Goal: Task Accomplishment & Management: Use online tool/utility

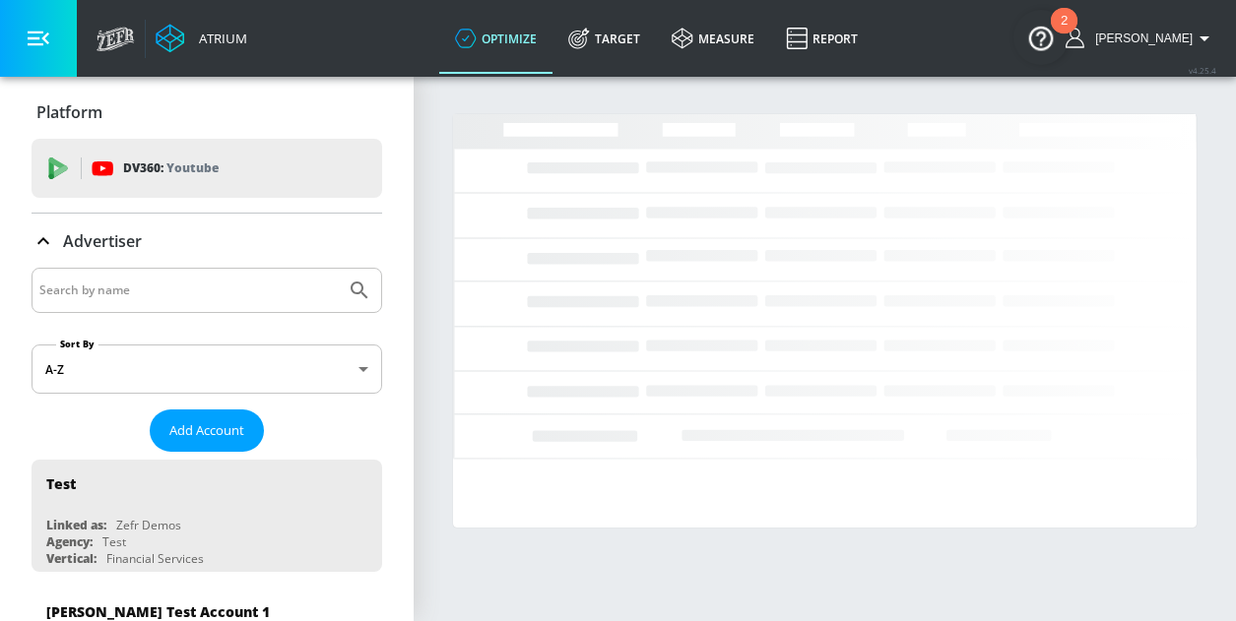
click at [182, 287] on input "Search by name" at bounding box center [188, 291] width 298 height 26
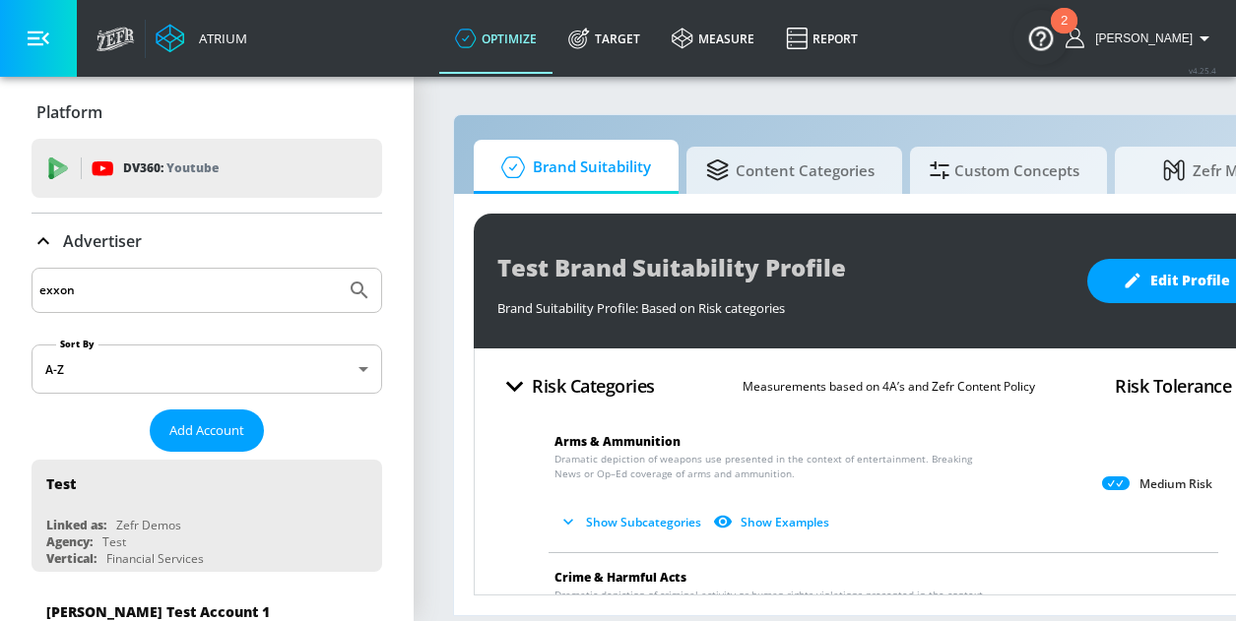
type input "exxon"
click at [338, 269] on button "Submit Search" at bounding box center [359, 290] width 43 height 43
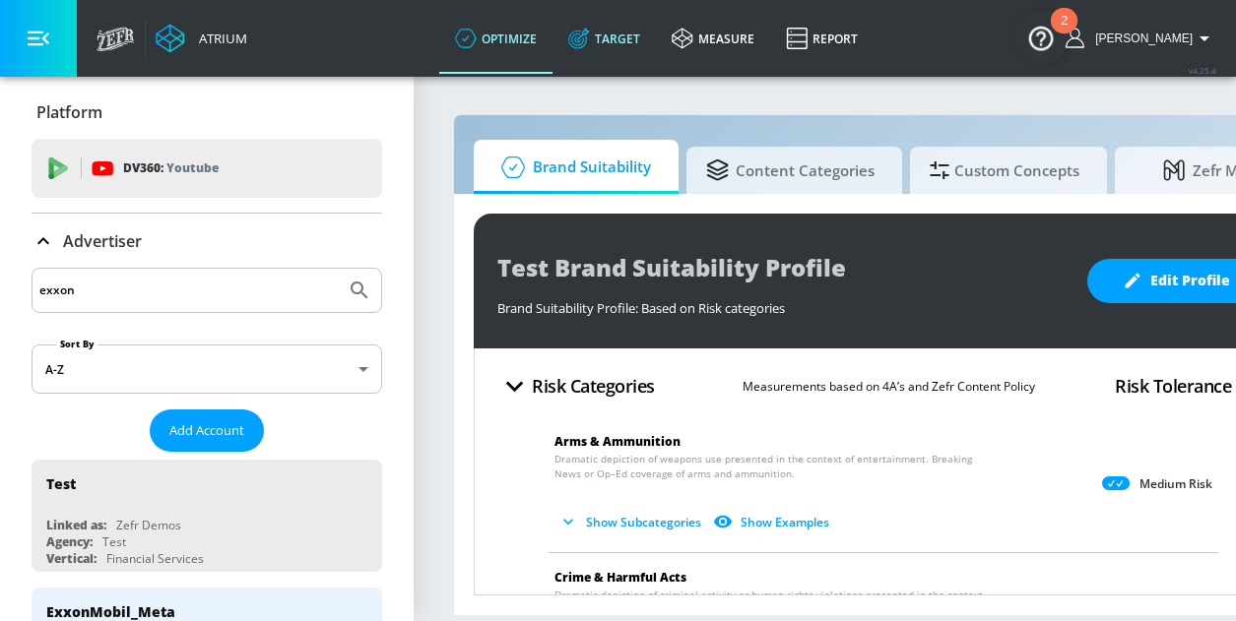
click at [622, 43] on link "Target" at bounding box center [603, 38] width 103 height 71
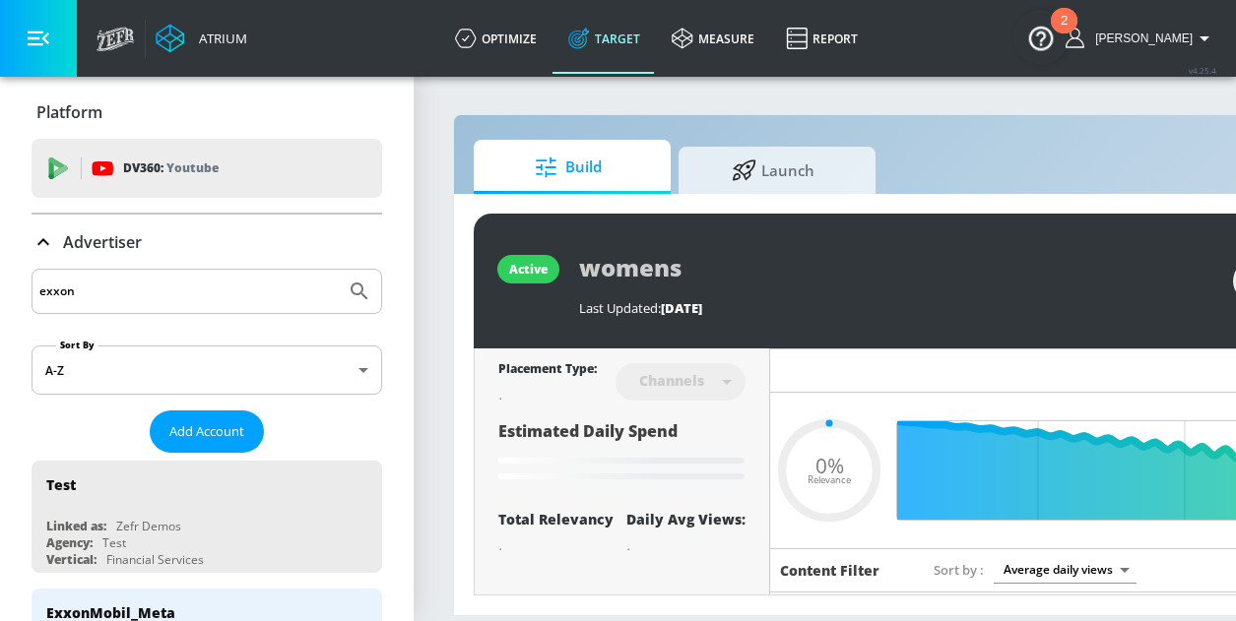
type input "0.6"
click at [116, 286] on input "exxon" at bounding box center [188, 292] width 298 height 26
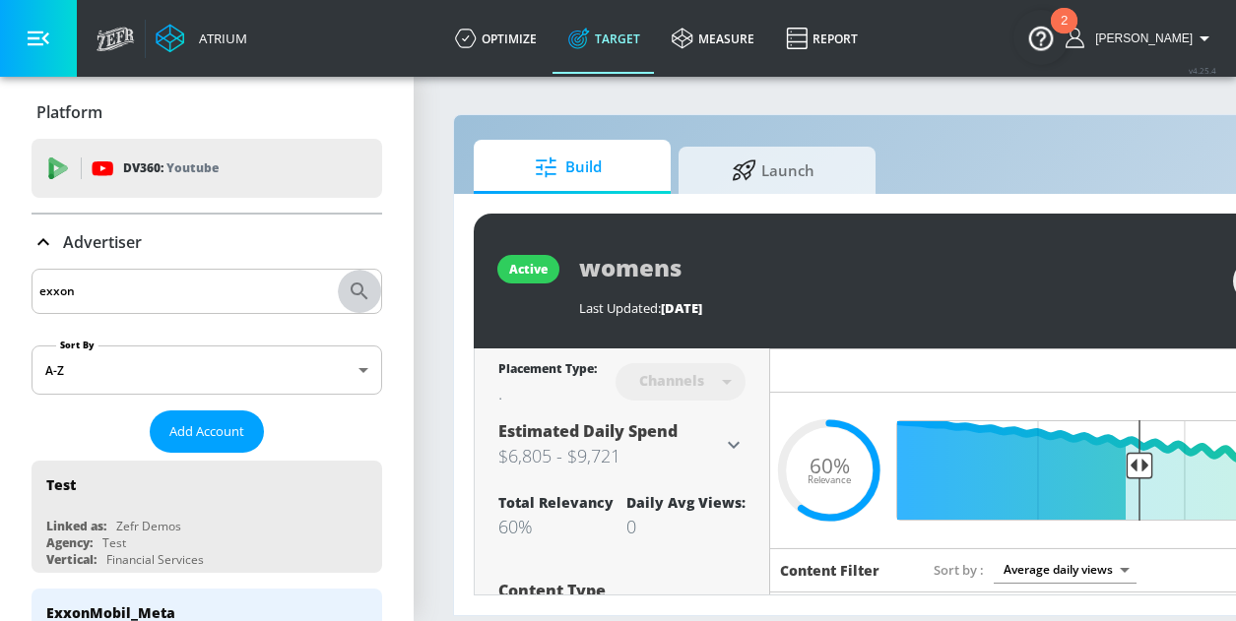
click at [368, 289] on icon "Submit Search" at bounding box center [360, 292] width 24 height 24
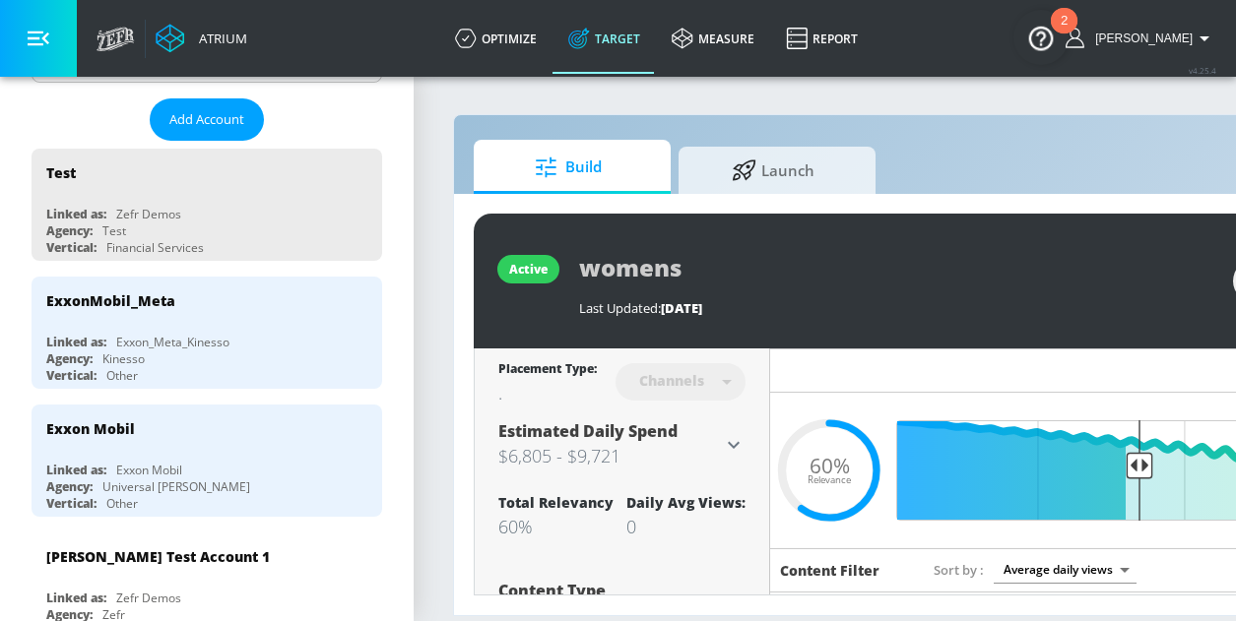
scroll to position [325, 0]
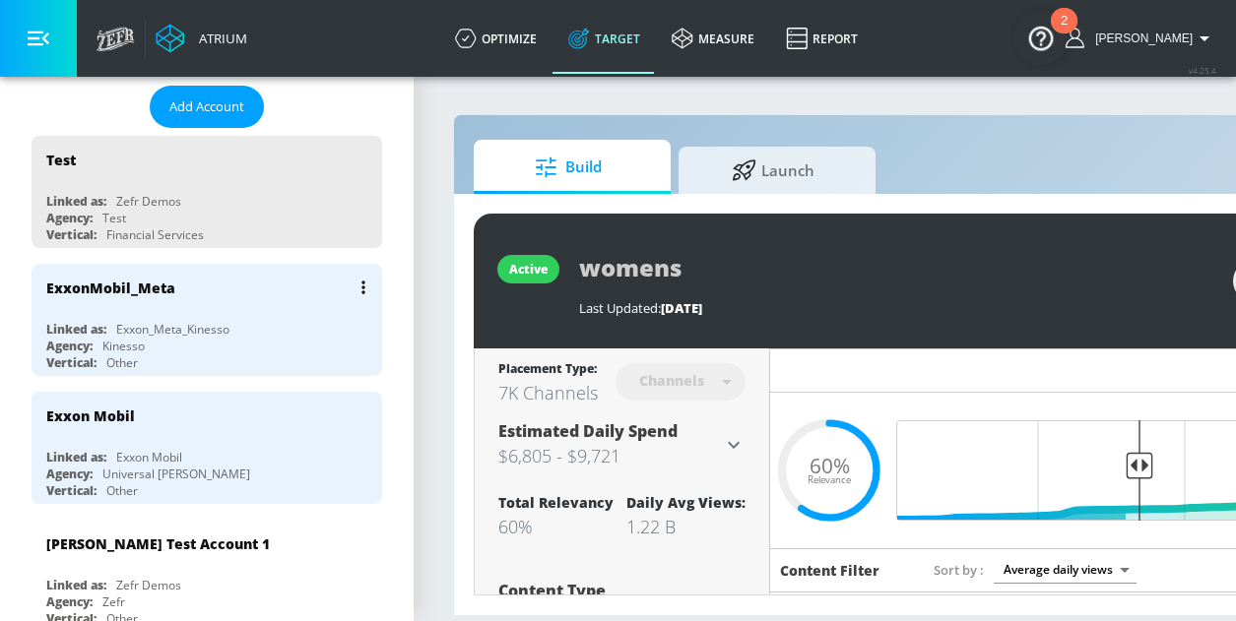
click at [183, 306] on div "ExxonMobil_Meta" at bounding box center [211, 287] width 331 height 47
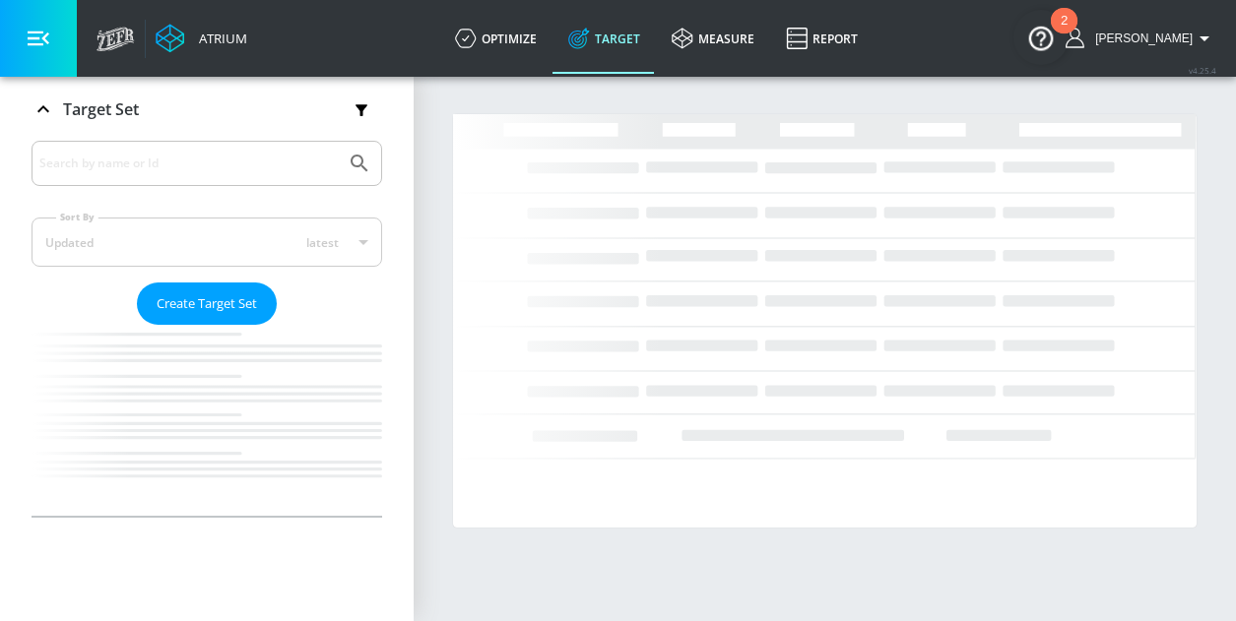
scroll to position [320, 0]
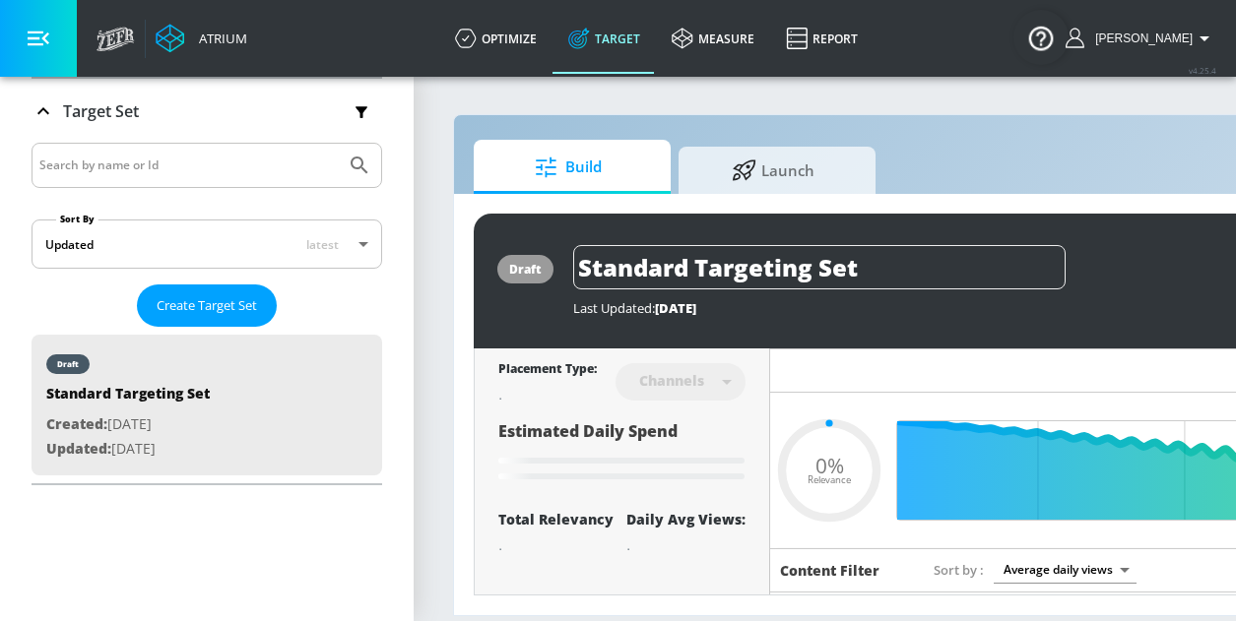
type input "0.05"
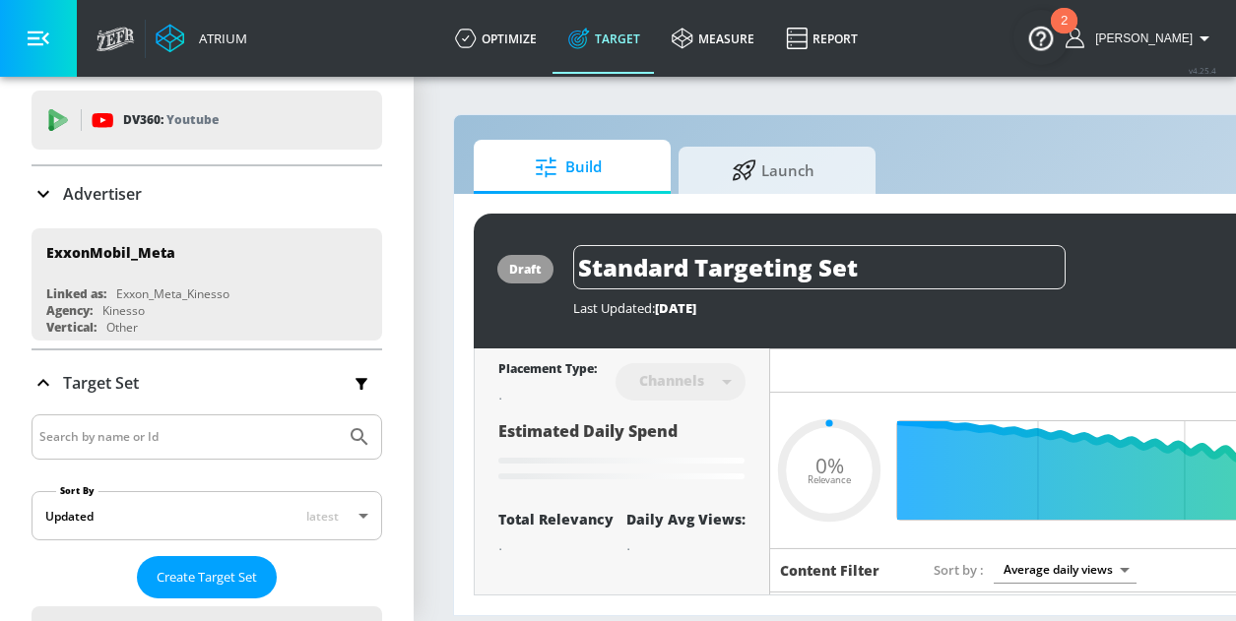
scroll to position [2, 0]
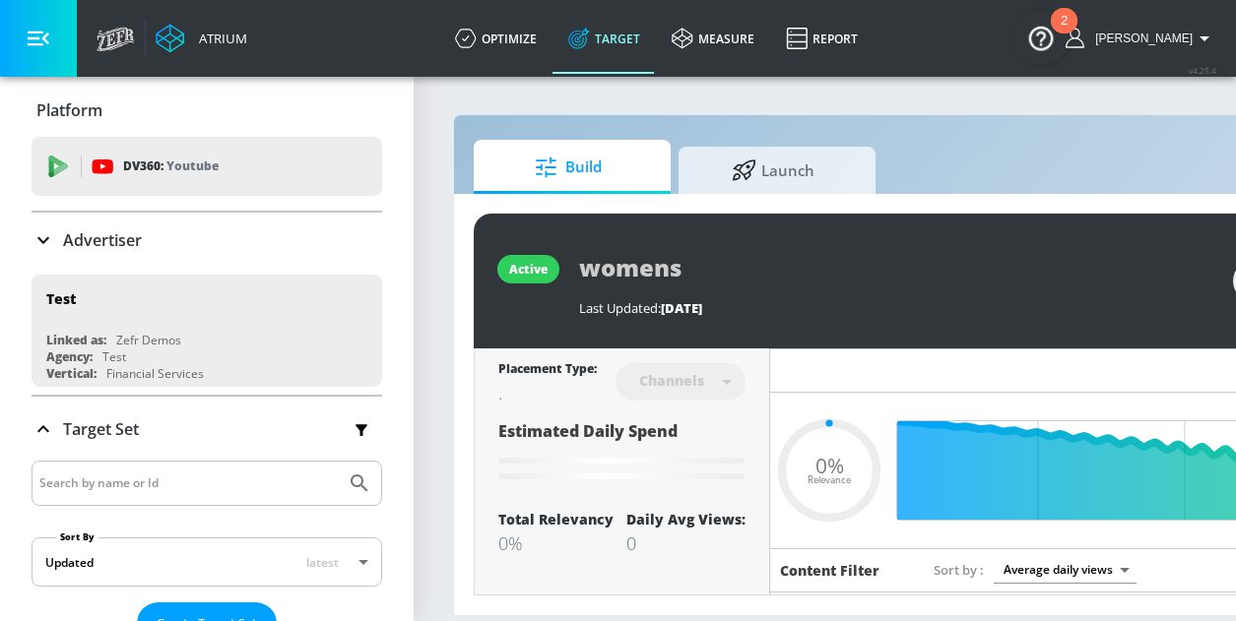
click at [231, 489] on input "Search by name or Id" at bounding box center [188, 484] width 298 height 26
type input "0.6"
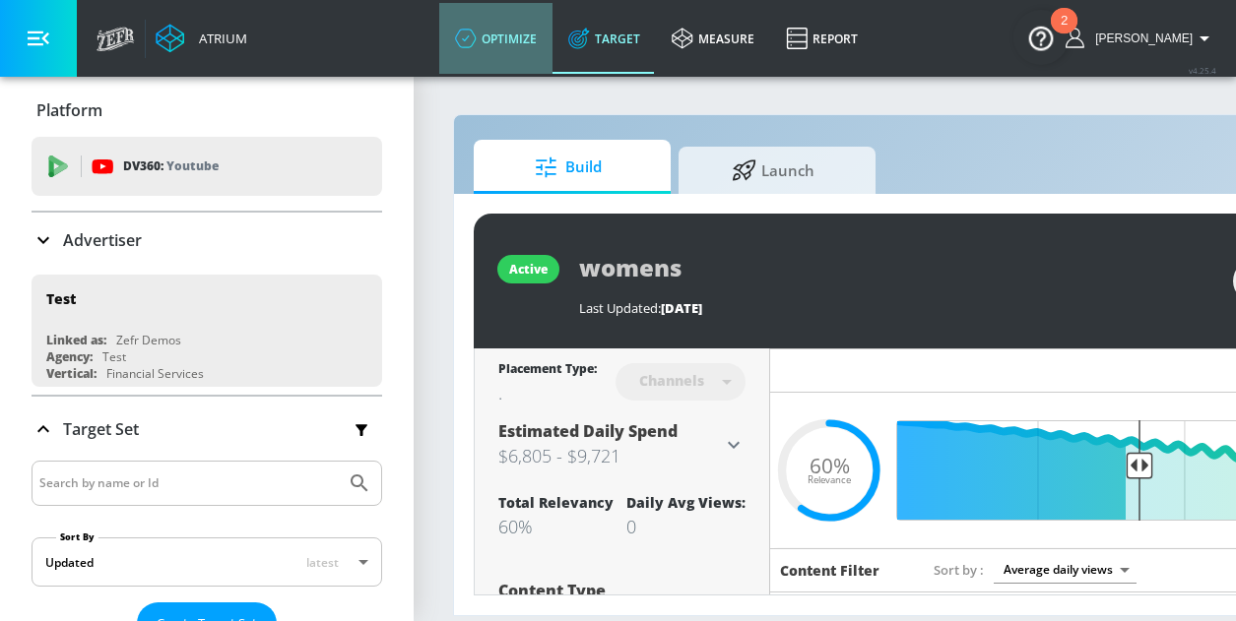
click at [552, 39] on link "optimize" at bounding box center [495, 38] width 113 height 71
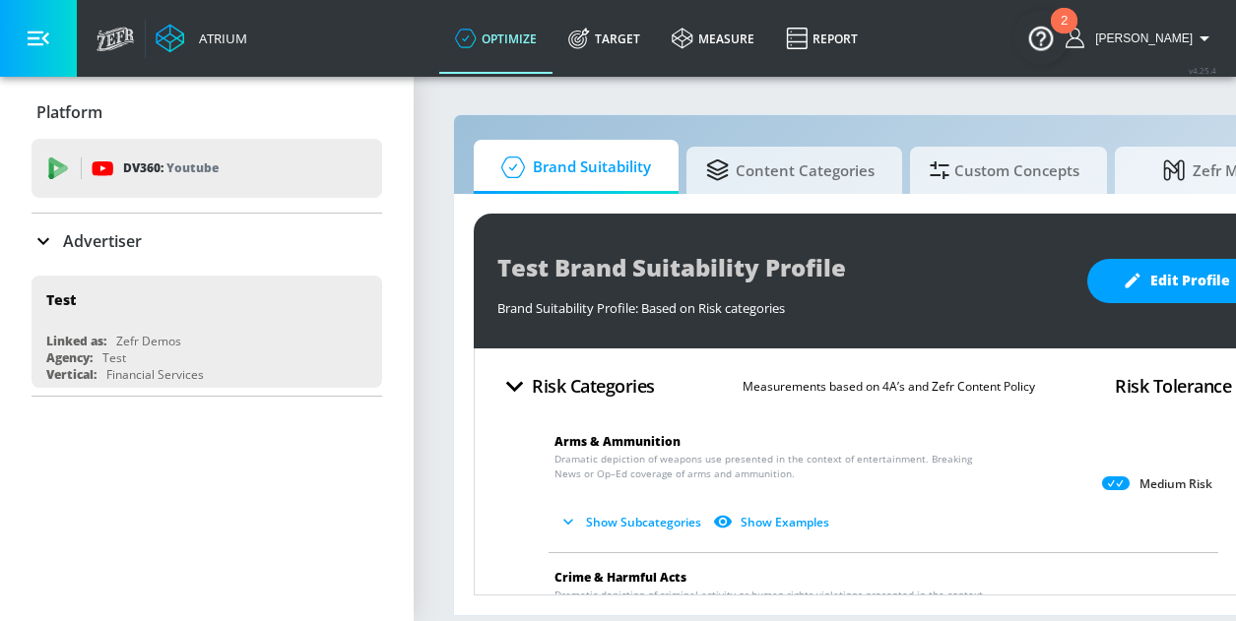
click at [34, 243] on icon at bounding box center [44, 241] width 24 height 24
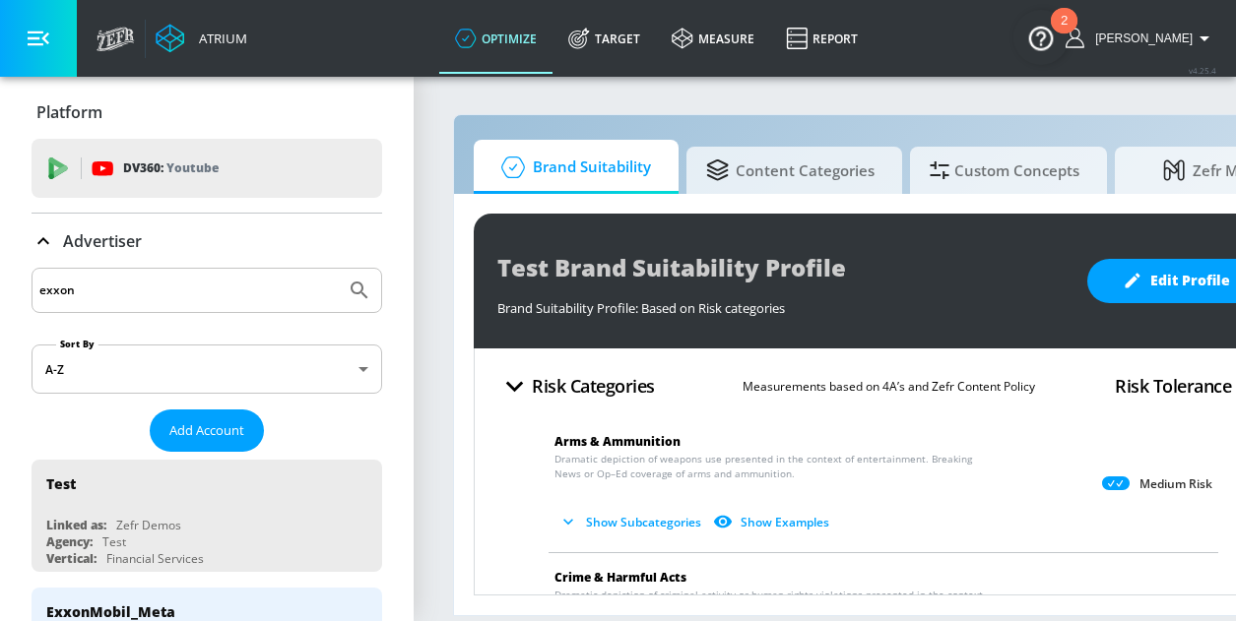
click at [120, 289] on input "exxon" at bounding box center [188, 291] width 298 height 26
click at [357, 287] on icon "Submit Search" at bounding box center [360, 291] width 24 height 24
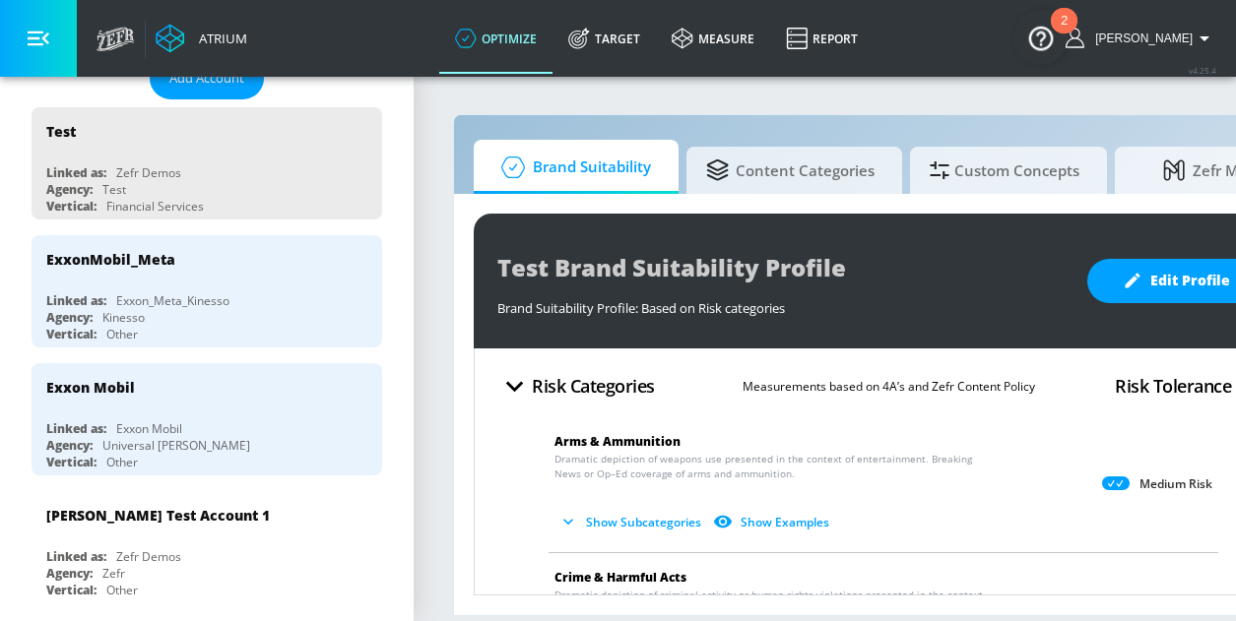
scroll to position [362, 0]
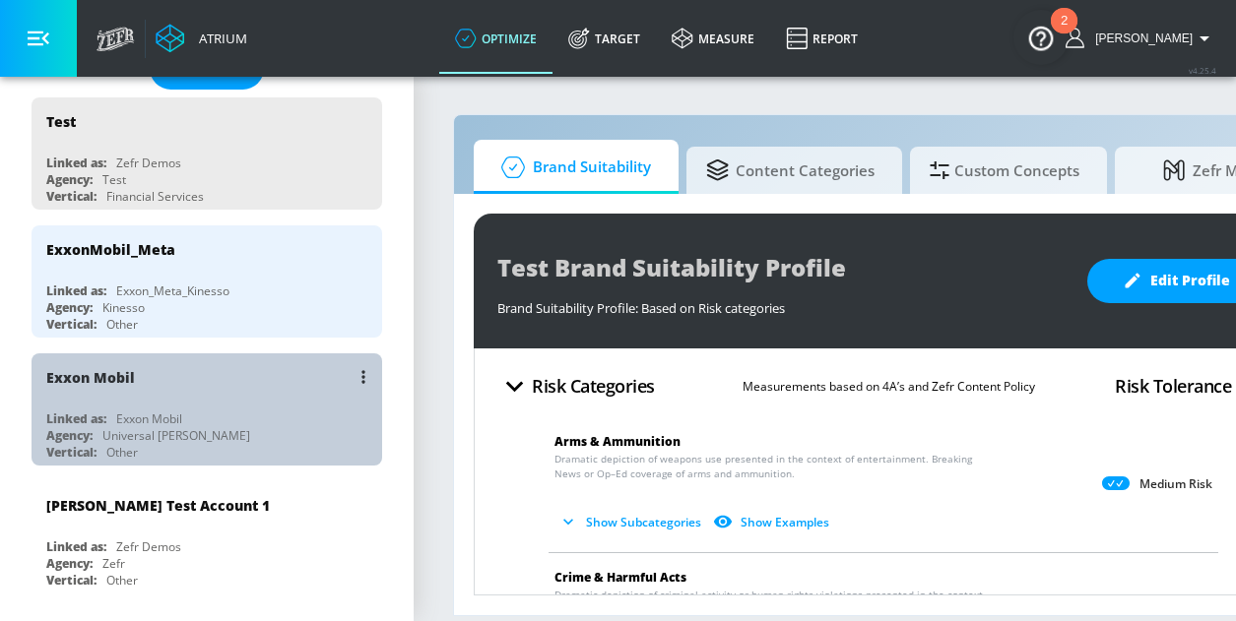
click at [142, 399] on div "Exxon Mobil Linked as: Exxon Mobil Agency: Universal McCann Vertical: Other" at bounding box center [207, 409] width 351 height 112
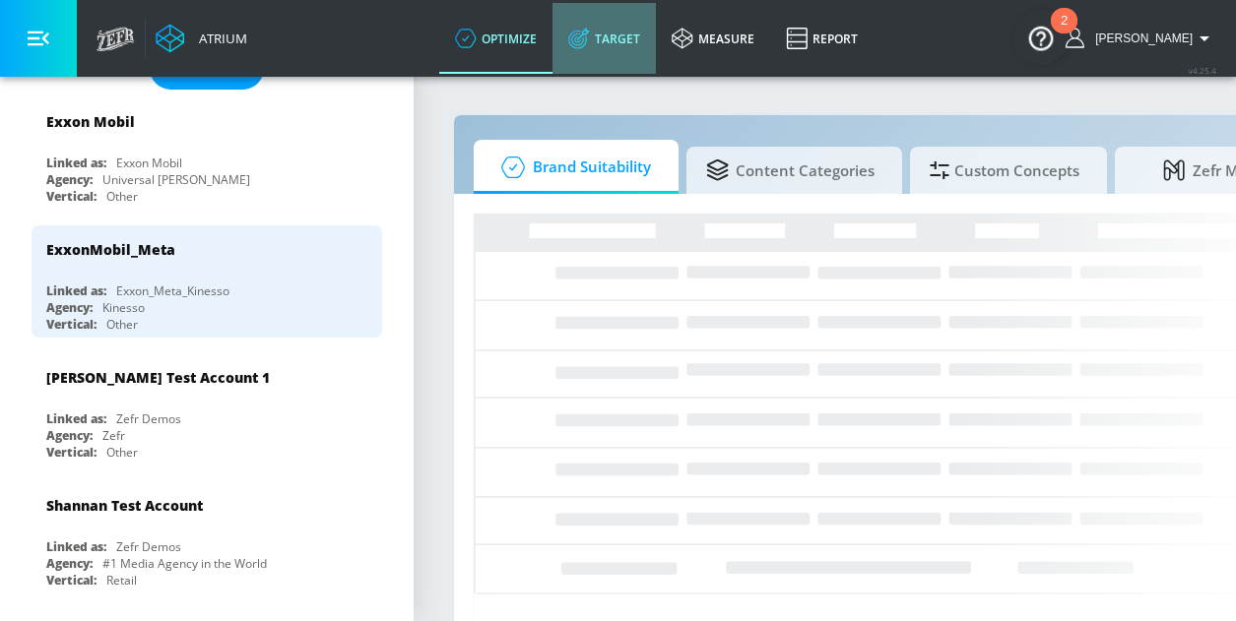
click at [635, 35] on link "Target" at bounding box center [603, 38] width 103 height 71
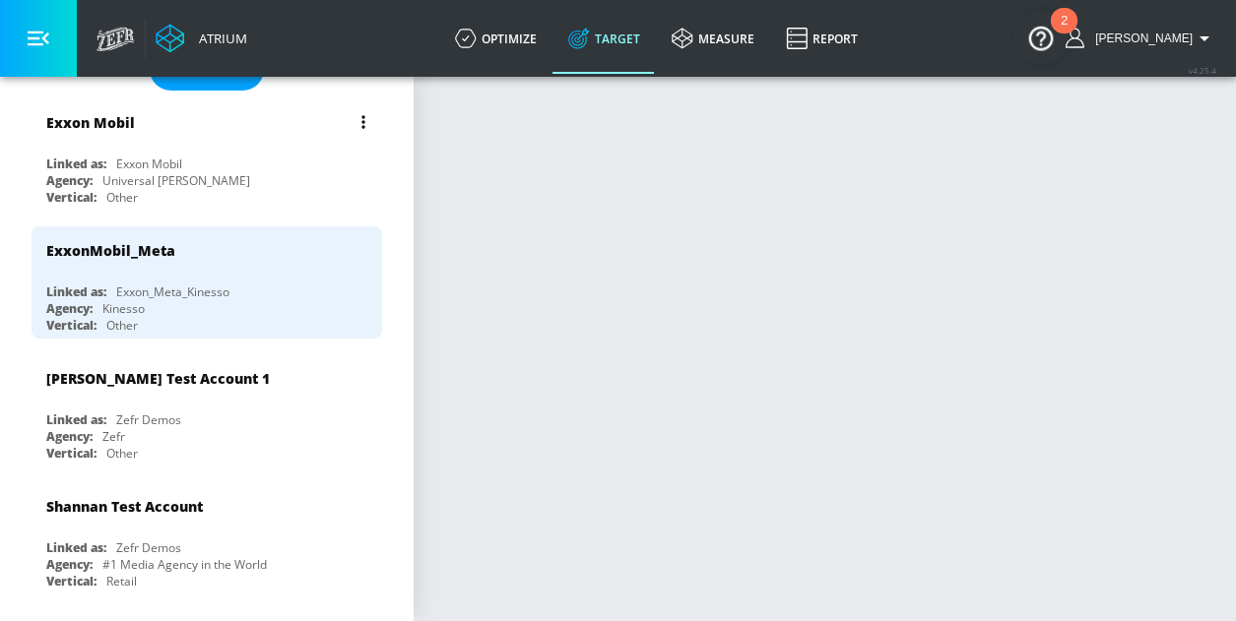
click at [113, 142] on div "Exxon Mobil" at bounding box center [211, 121] width 331 height 47
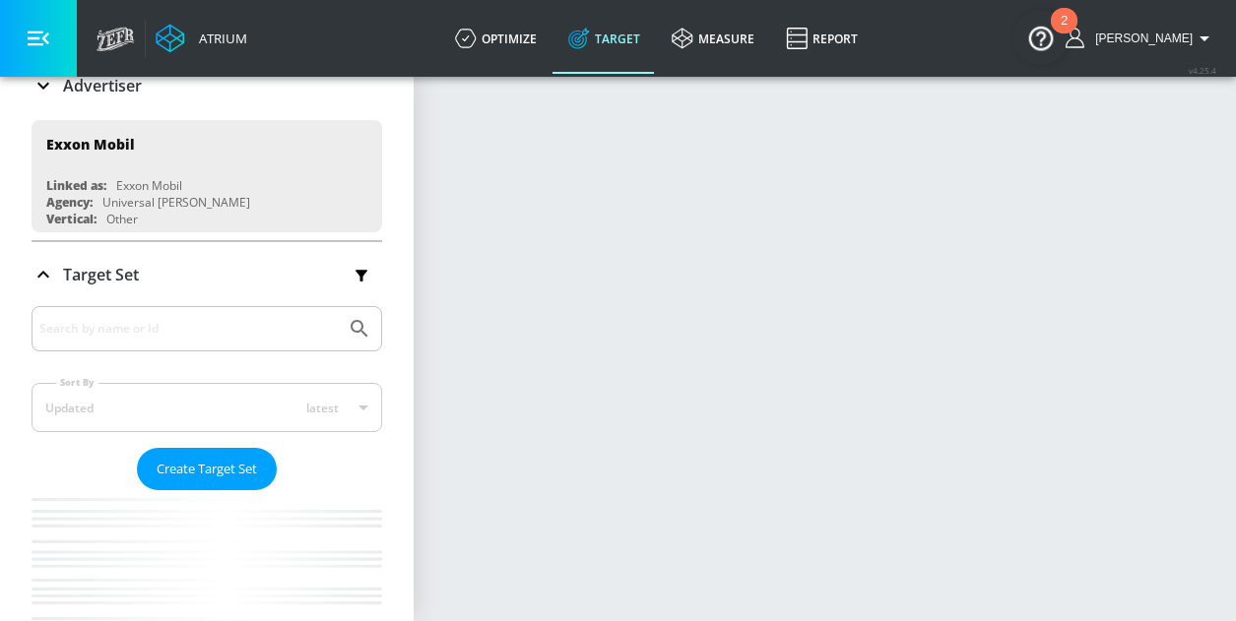
scroll to position [153, 0]
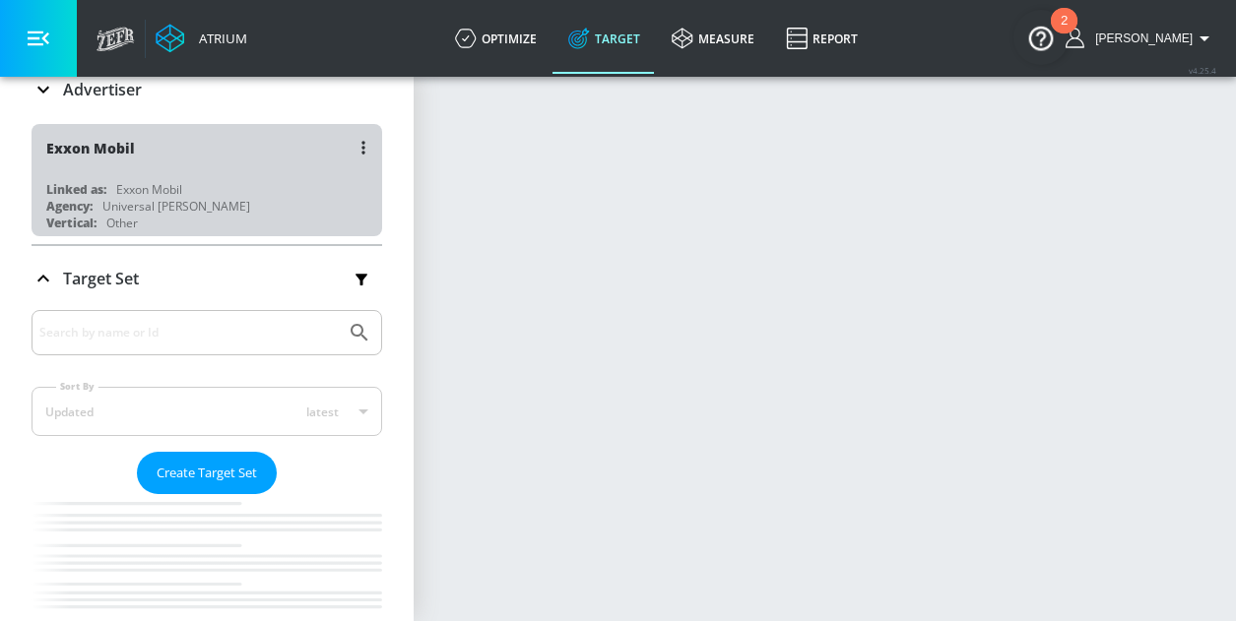
click at [169, 200] on div "Universal [PERSON_NAME]" at bounding box center [176, 206] width 148 height 17
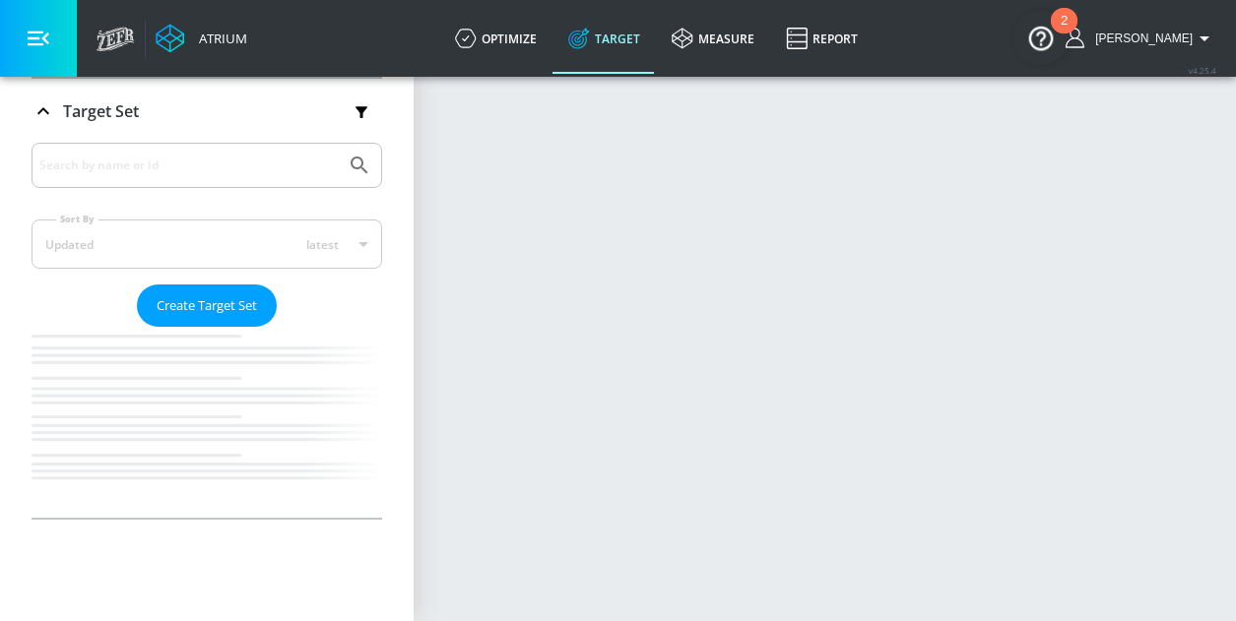
scroll to position [318, 0]
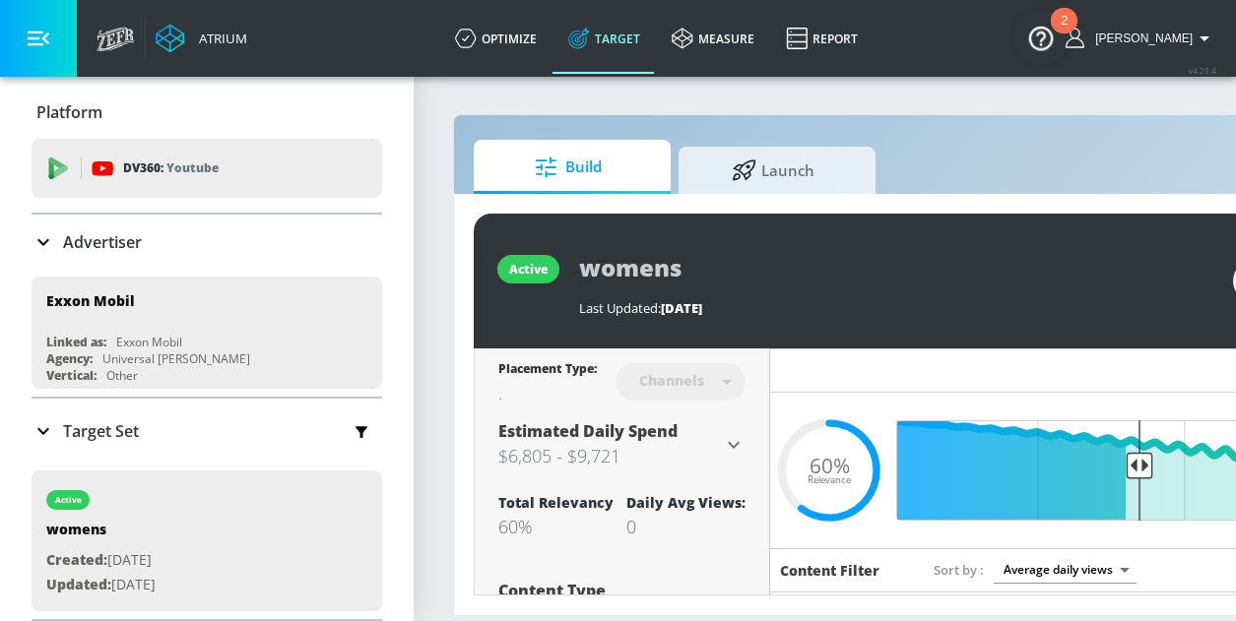
scroll to position [1, 0]
click at [41, 429] on icon at bounding box center [43, 430] width 12 height 7
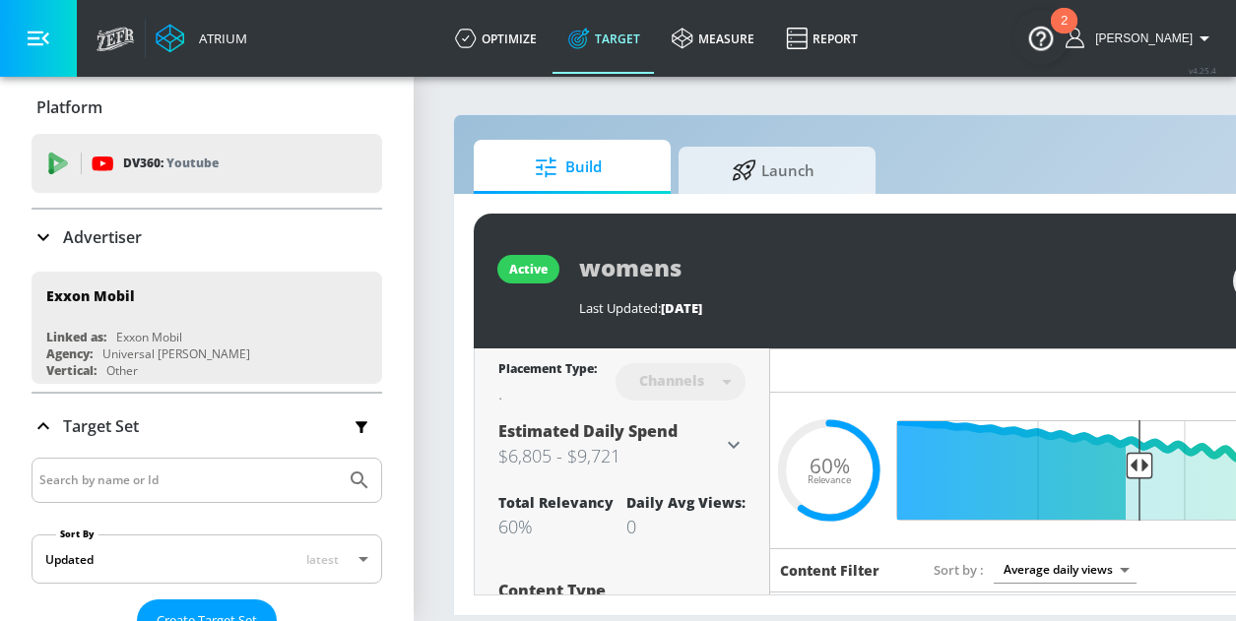
scroll to position [0, 0]
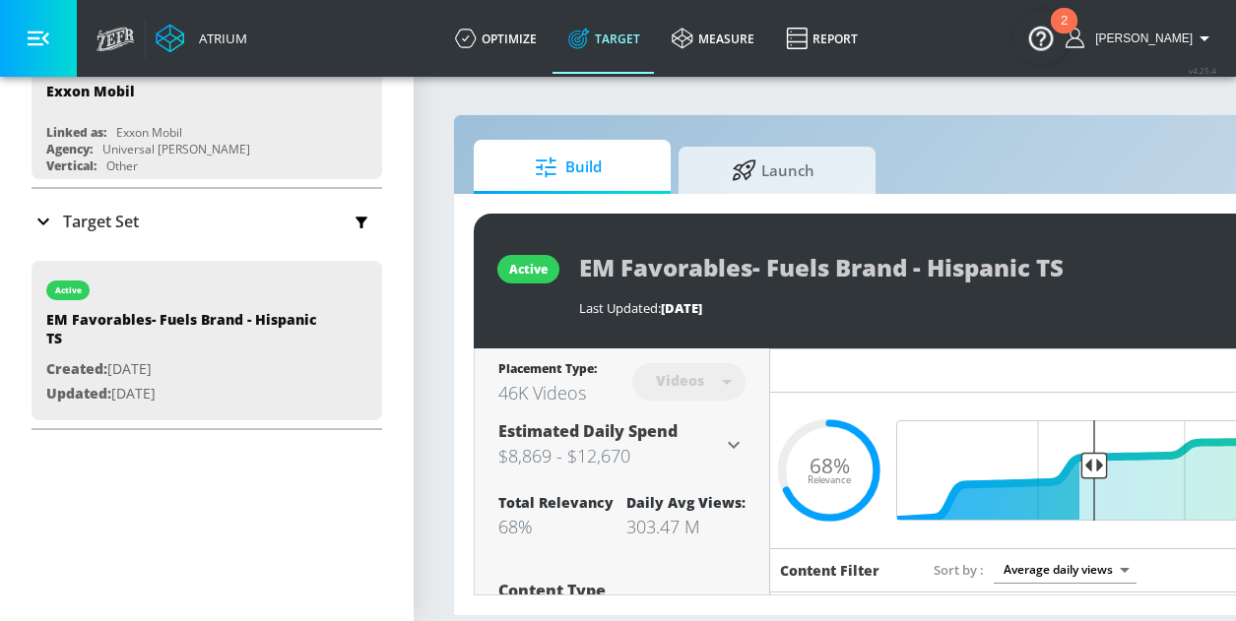
scroll to position [210, 0]
click at [50, 218] on icon at bounding box center [44, 222] width 24 height 24
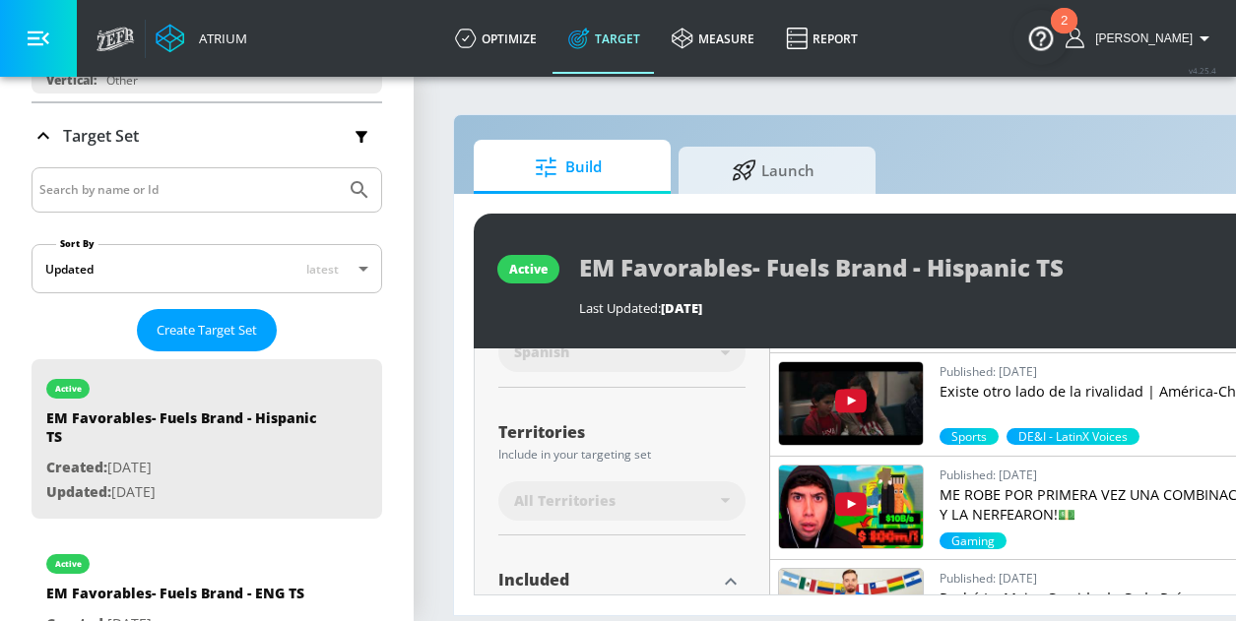
scroll to position [419, 0]
